Goal: Navigation & Orientation: Find specific page/section

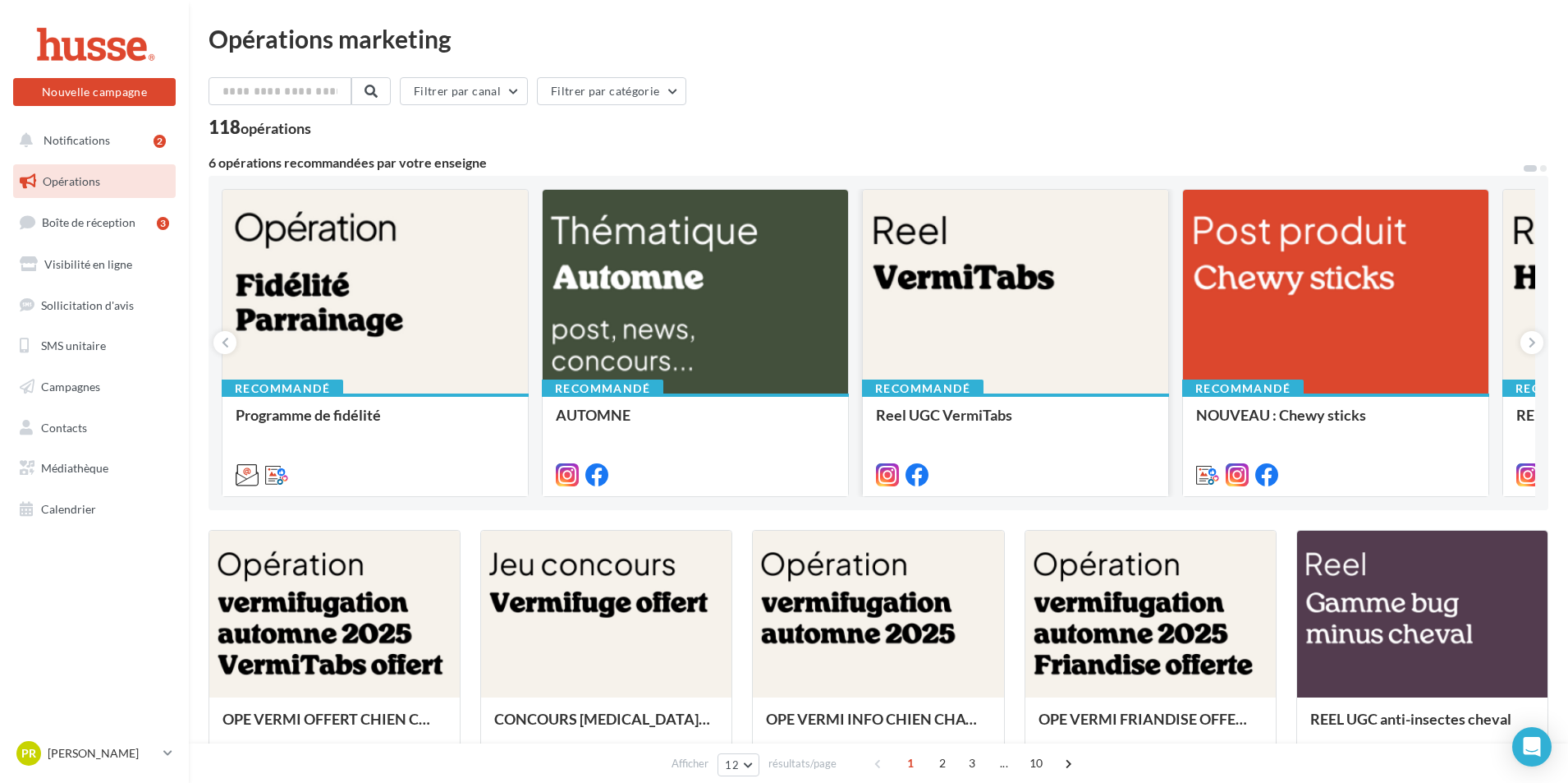
drag, startPoint x: 1386, startPoint y: 275, endPoint x: 931, endPoint y: 285, distance: 455.1
click at [931, 285] on div "Recommandé Programme de fidélité [DATE] retrouvez le post carrousel à publier s…" at bounding box center [879, 343] width 1313 height 308
click at [1065, 768] on span at bounding box center [1069, 763] width 26 height 26
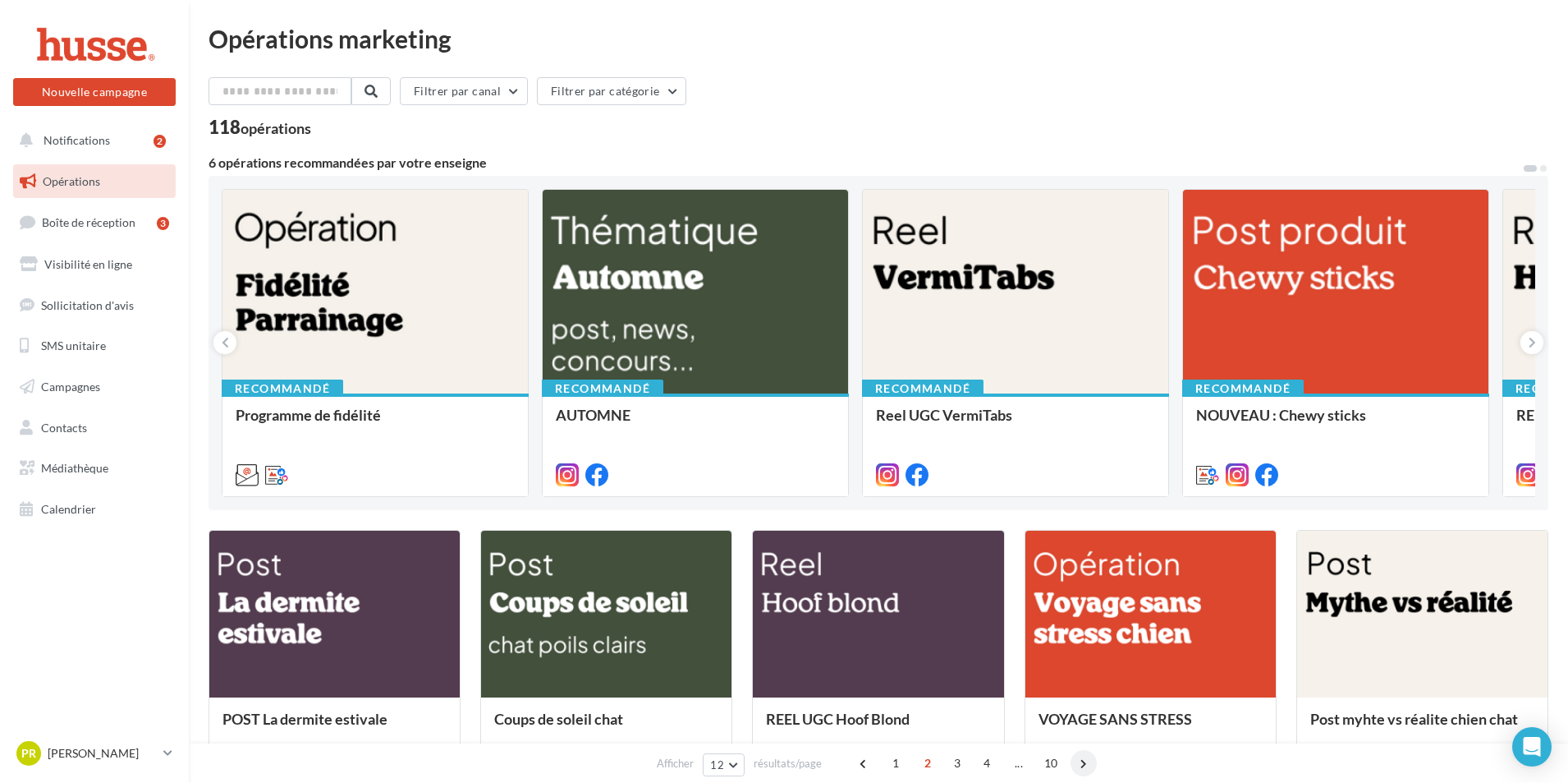
click at [1065, 768] on div "1 2 3 4 ... 10" at bounding box center [975, 763] width 250 height 26
click at [1078, 760] on span at bounding box center [1083, 763] width 26 height 26
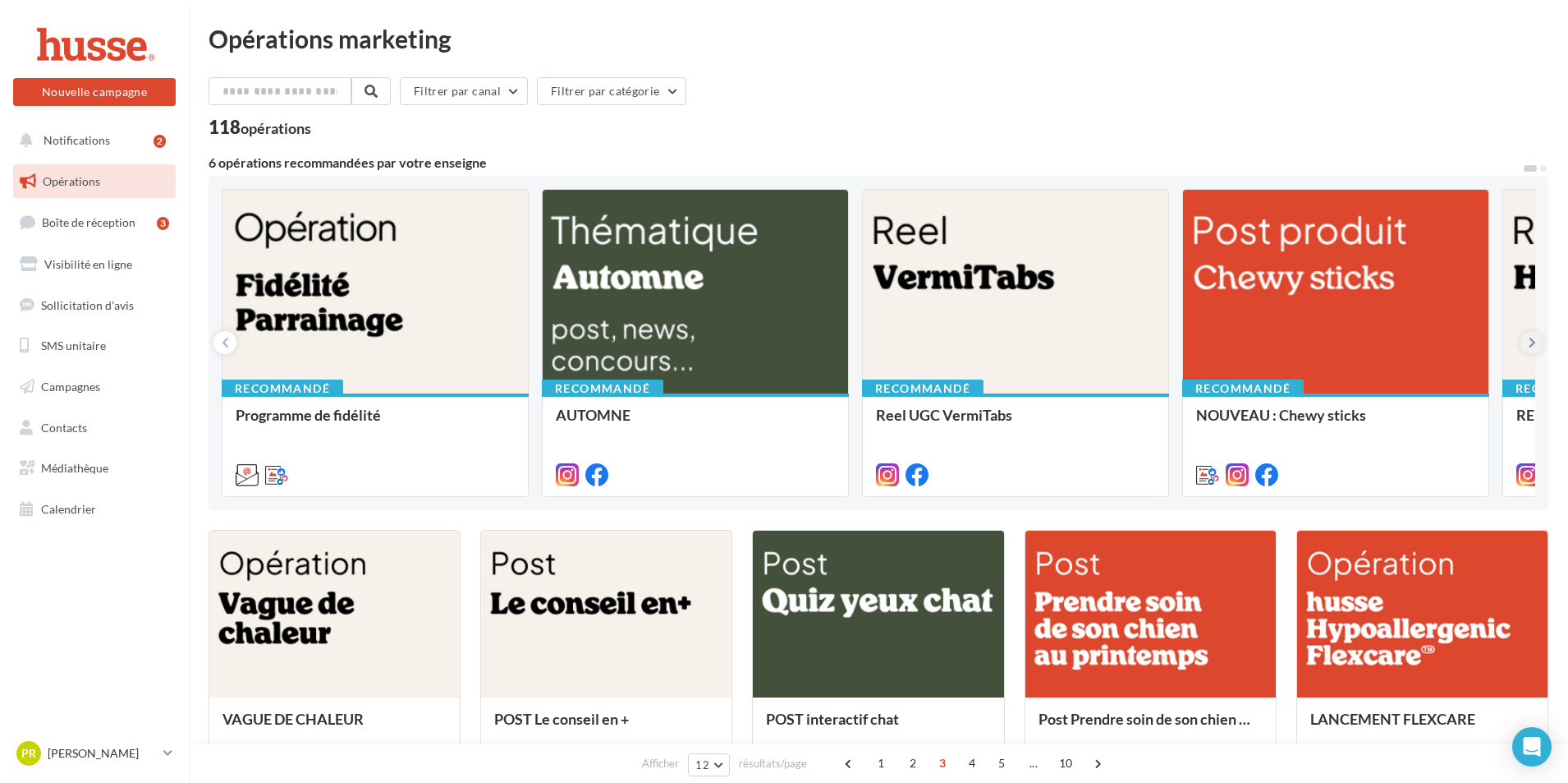
click at [1538, 345] on button at bounding box center [1531, 342] width 23 height 23
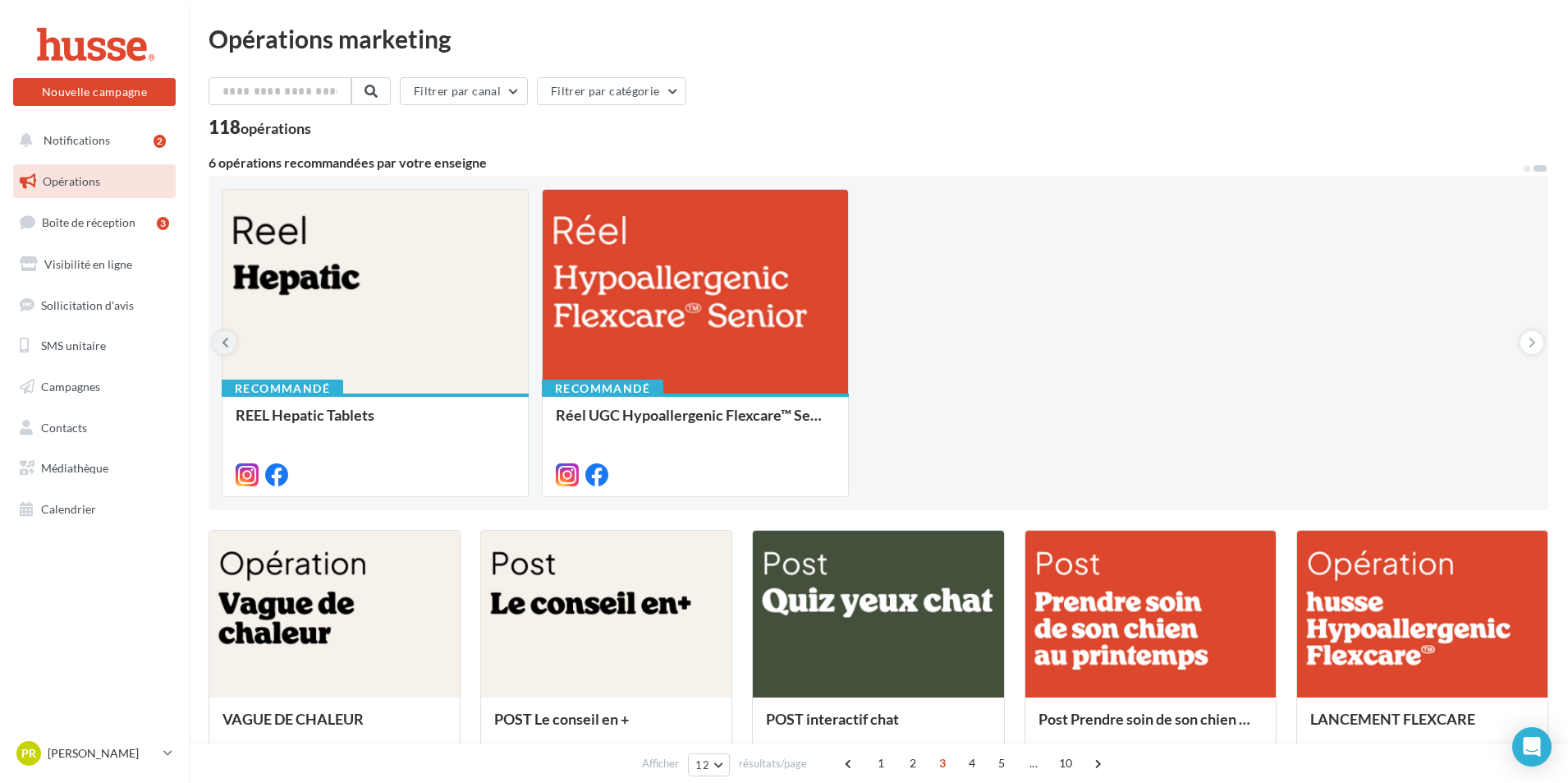
click at [227, 343] on icon at bounding box center [225, 342] width 8 height 17
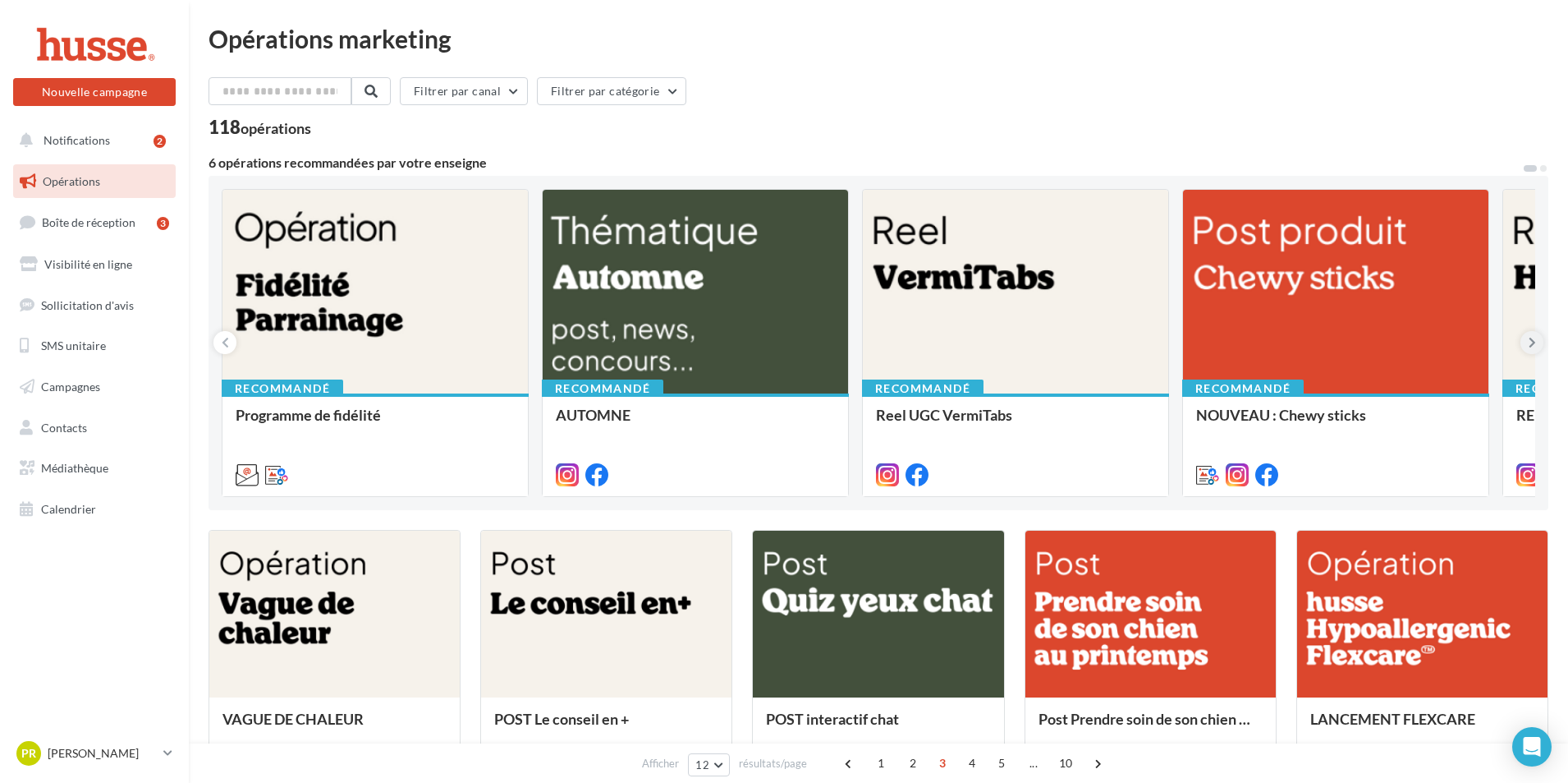
click at [1528, 340] on icon at bounding box center [1532, 342] width 8 height 17
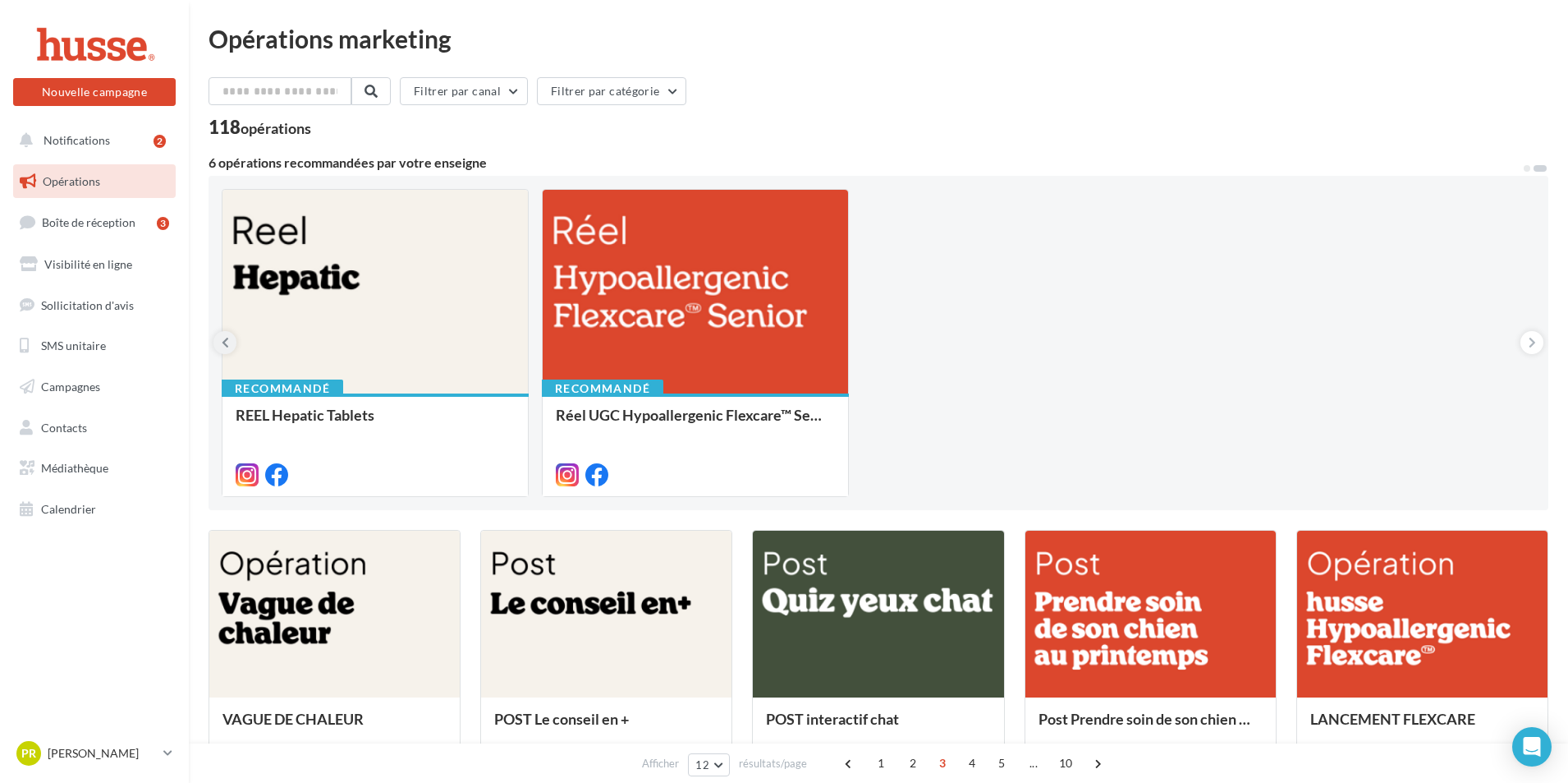
click at [219, 346] on button at bounding box center [224, 342] width 23 height 23
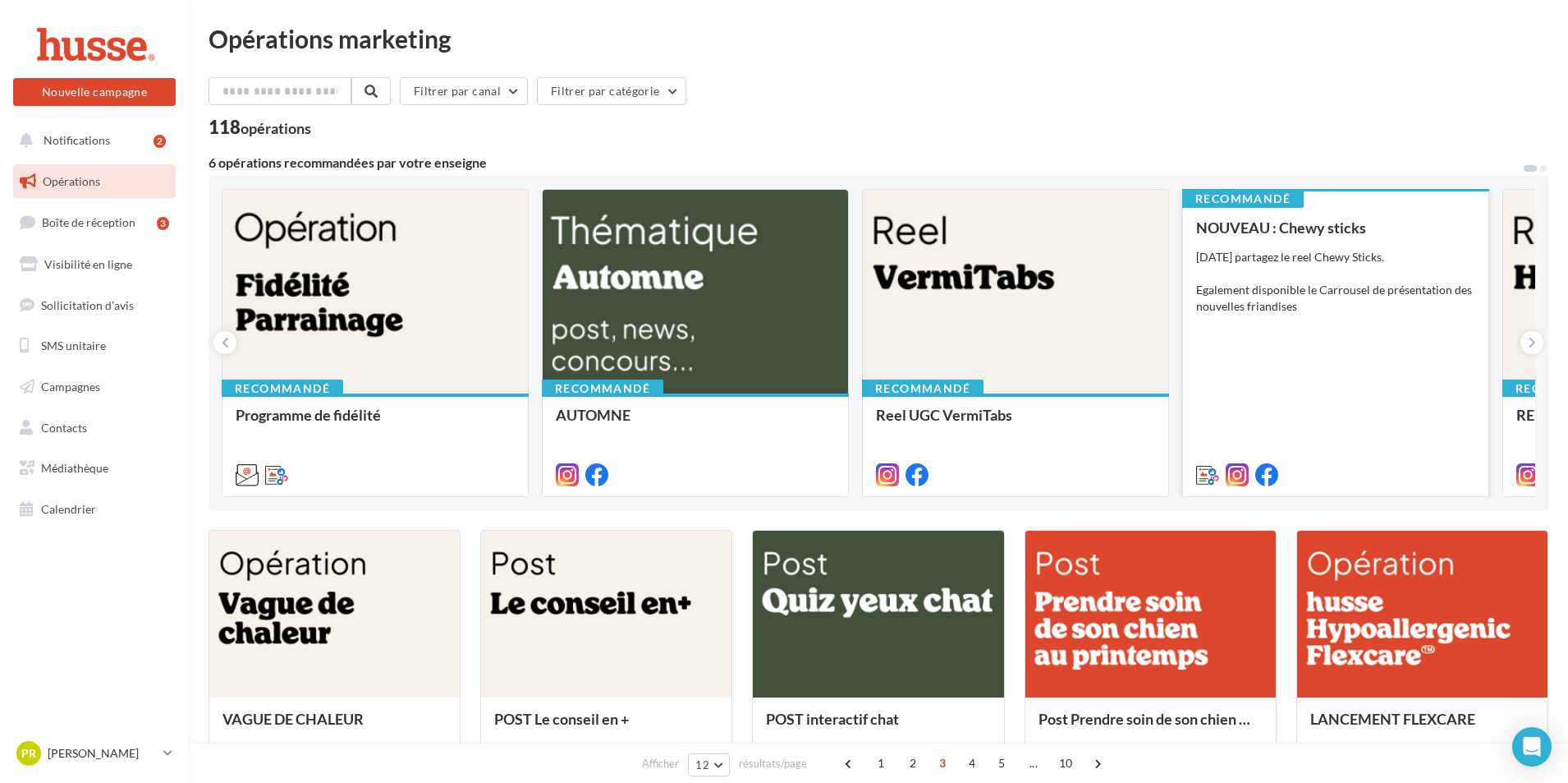
click at [1301, 353] on div "NOUVEAU : Chewy sticks [DATE] partagez le reel Chewy Sticks. Egalement disponib…" at bounding box center [1336, 350] width 279 height 262
